Goal: Book appointment/travel/reservation

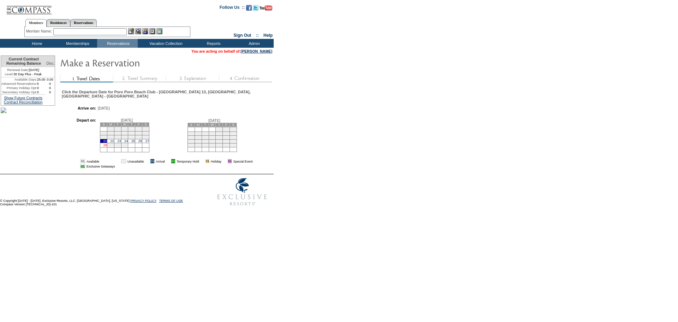
click at [107, 147] on link "28" at bounding box center [105, 145] width 4 height 4
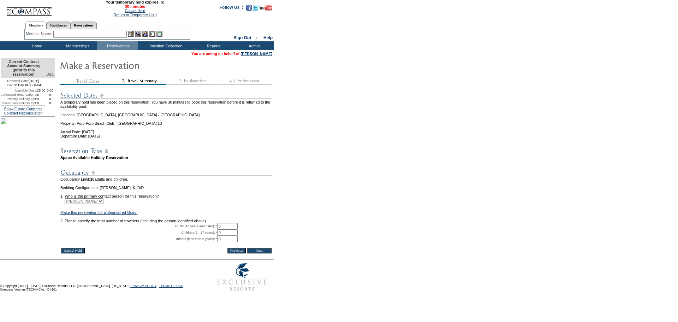
drag, startPoint x: 228, startPoint y: 236, endPoint x: 211, endPoint y: 236, distance: 16.9
click at [211, 229] on tr "Adults (18 years and older): * 0 * *" at bounding box center [166, 226] width 212 height 6
type input "2"
click at [260, 253] on input "Next" at bounding box center [259, 250] width 25 height 6
click at [261, 253] on input "Next" at bounding box center [259, 250] width 25 height 6
